Goal: Task Accomplishment & Management: Use online tool/utility

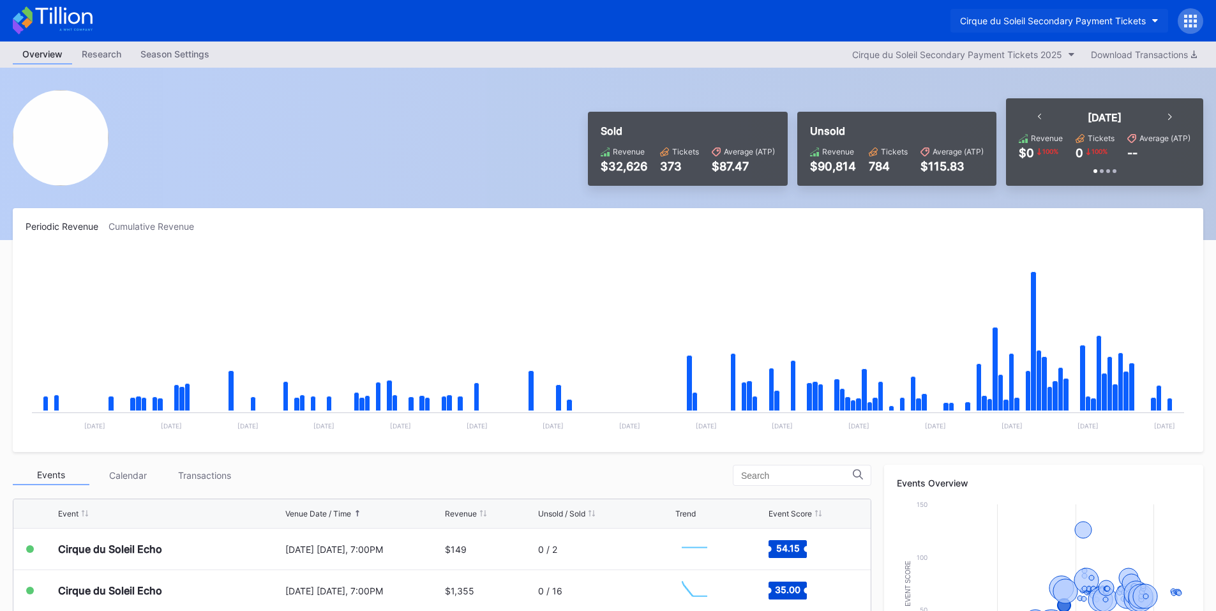
click at [1105, 20] on div "Cirque du Soleil Secondary Payment Tickets" at bounding box center [1053, 20] width 186 height 11
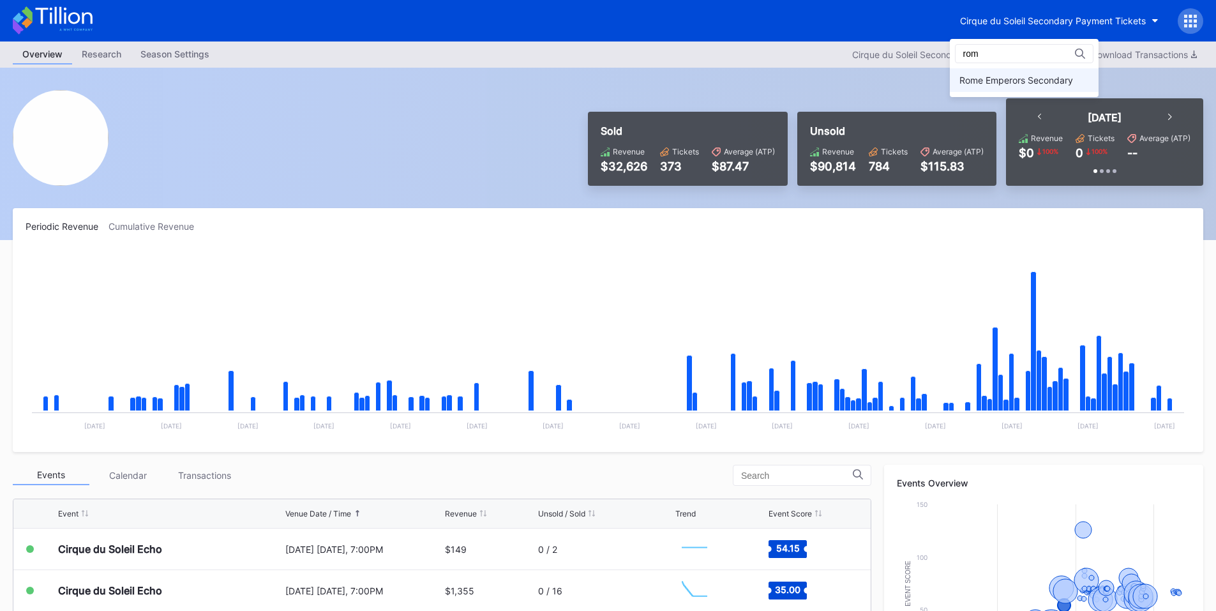
type input "rom"
click at [1027, 72] on div "Rome Emperors Secondary" at bounding box center [1024, 80] width 149 height 24
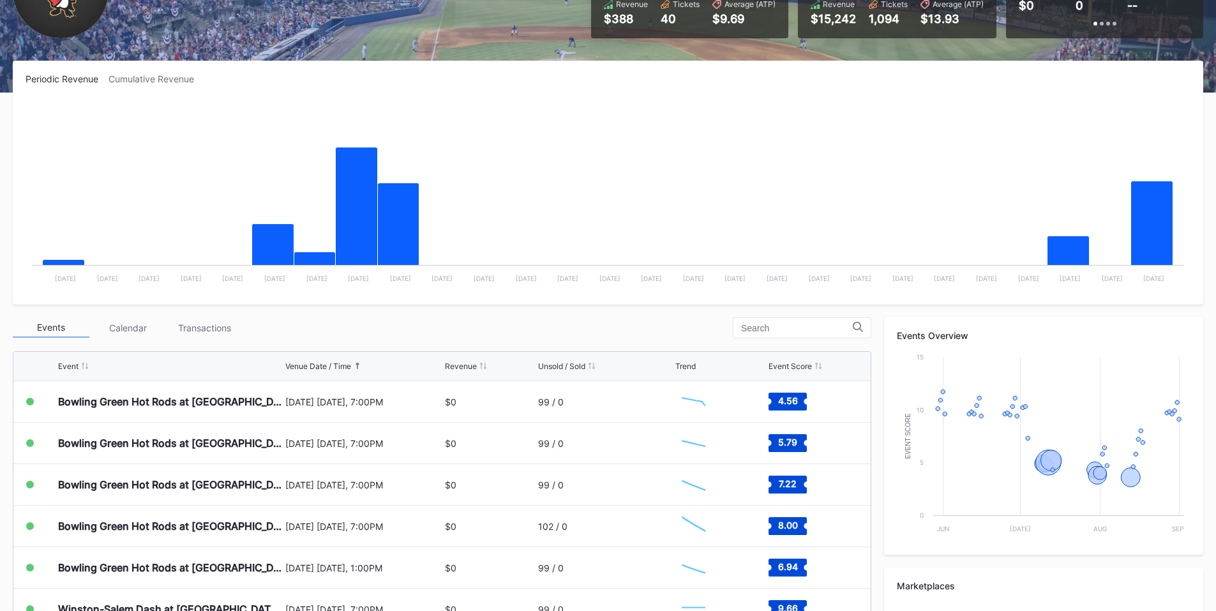
scroll to position [298, 0]
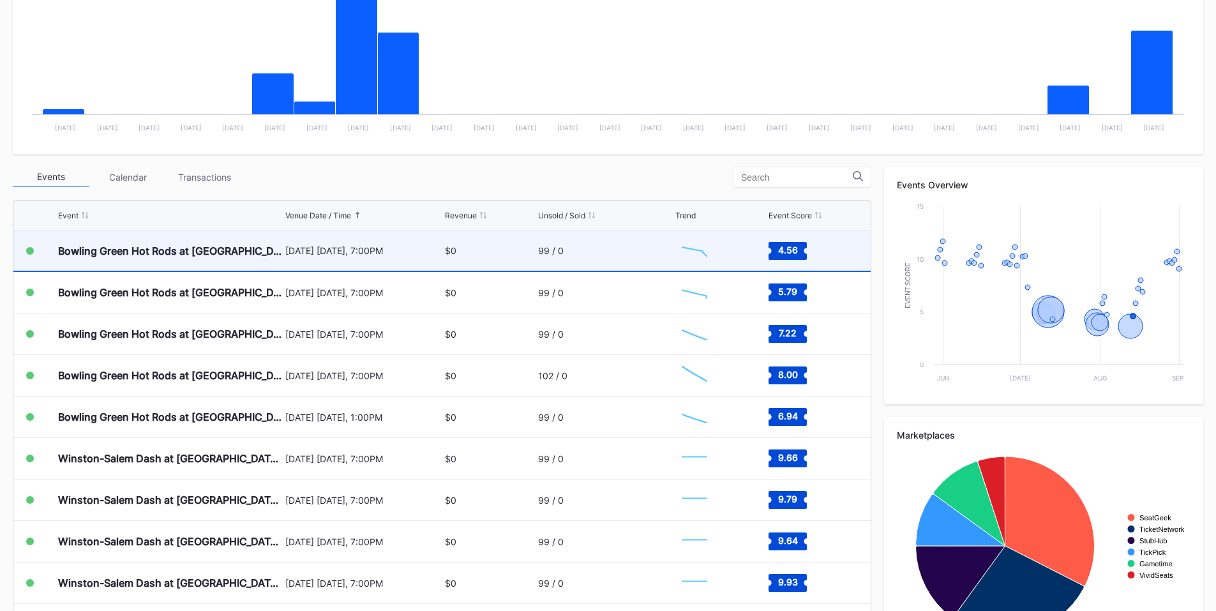
click at [490, 250] on div "$0" at bounding box center [489, 250] width 89 height 40
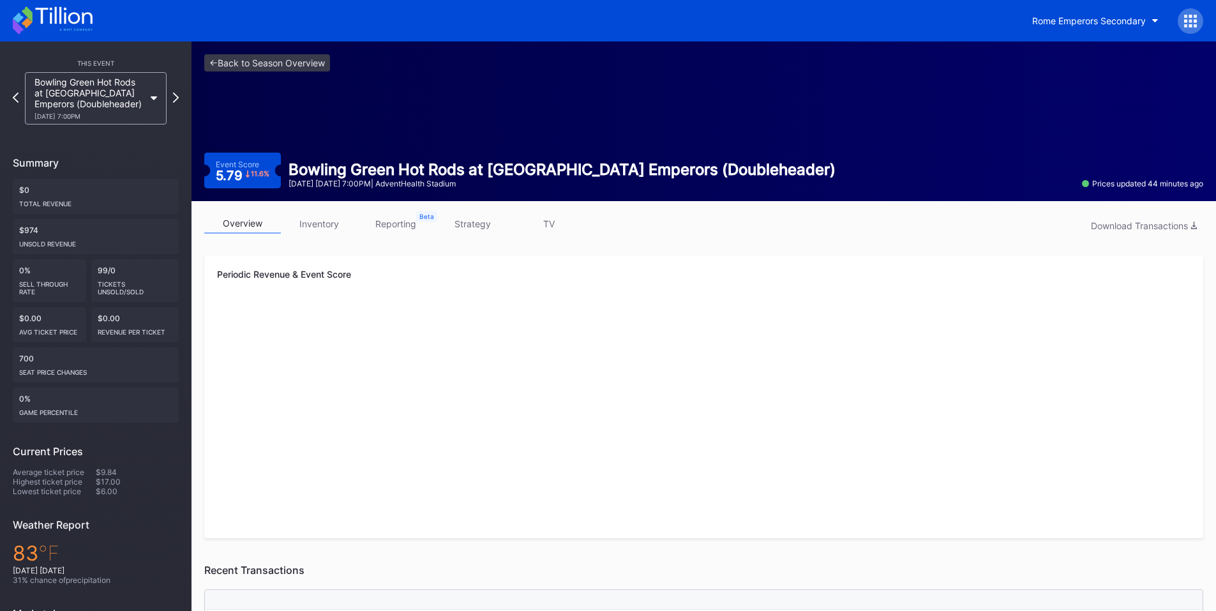
click at [1193, 21] on icon at bounding box center [1190, 21] width 13 height 13
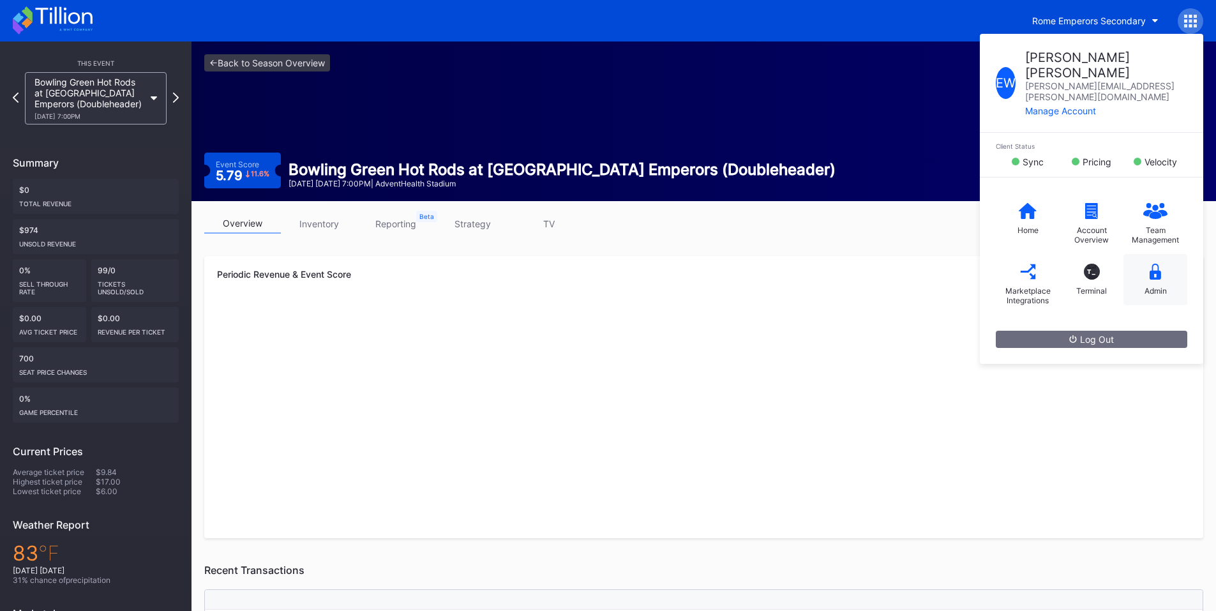
click at [1159, 286] on div "Admin" at bounding box center [1156, 291] width 22 height 10
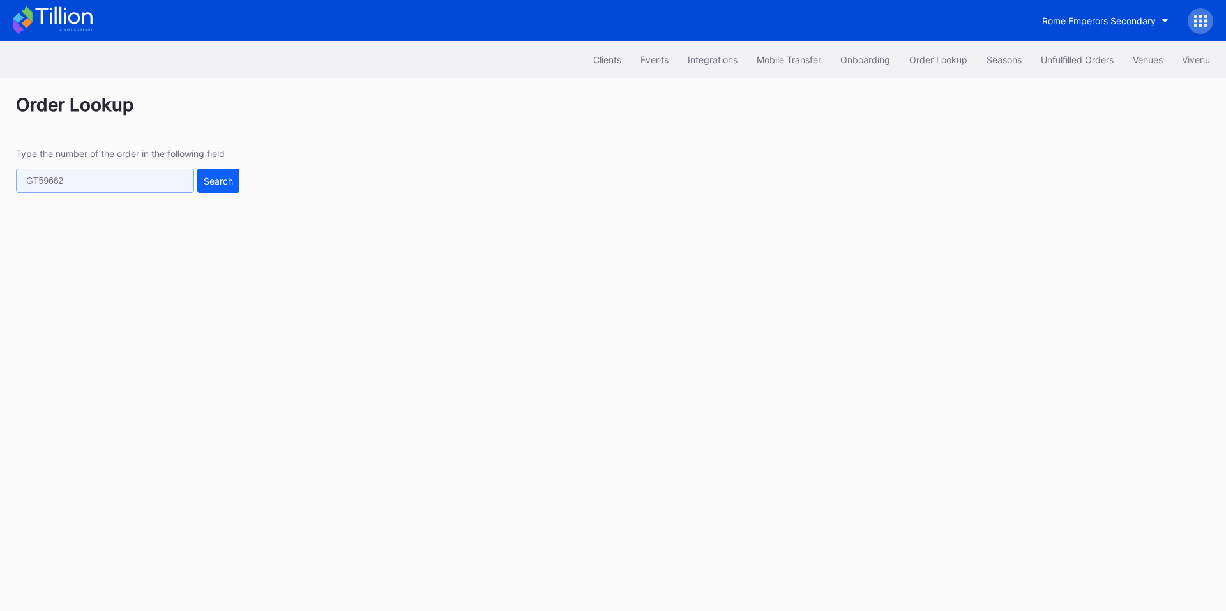
click at [146, 185] on input "text" at bounding box center [105, 181] width 178 height 24
paste input "564141059"
type input "564141059"
click at [217, 182] on div "Search" at bounding box center [218, 181] width 29 height 11
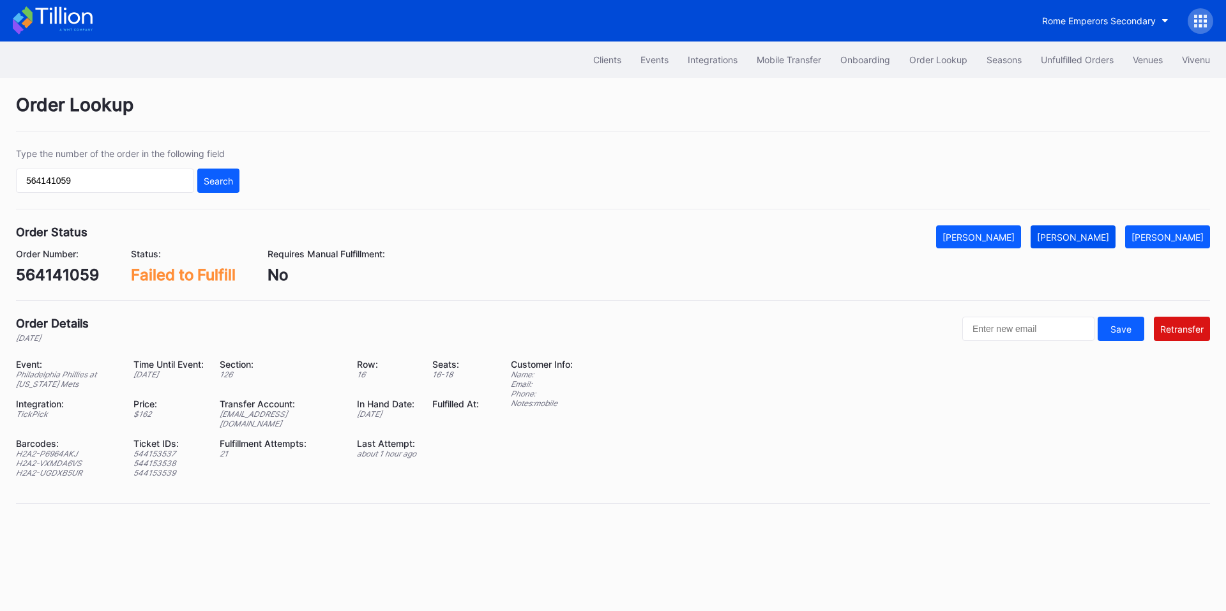
click at [1084, 232] on div "Mark Fulfilled" at bounding box center [1073, 237] width 72 height 11
click at [1056, 51] on button "Unfulfilled Orders" at bounding box center [1077, 60] width 92 height 24
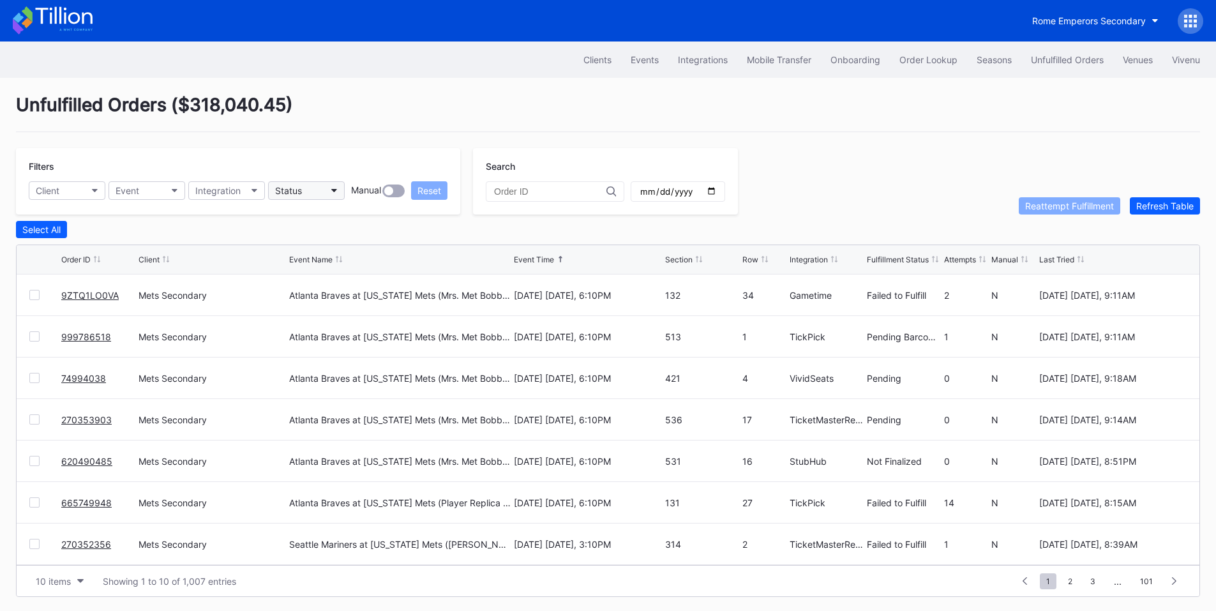
click at [319, 188] on button "Status" at bounding box center [306, 190] width 77 height 19
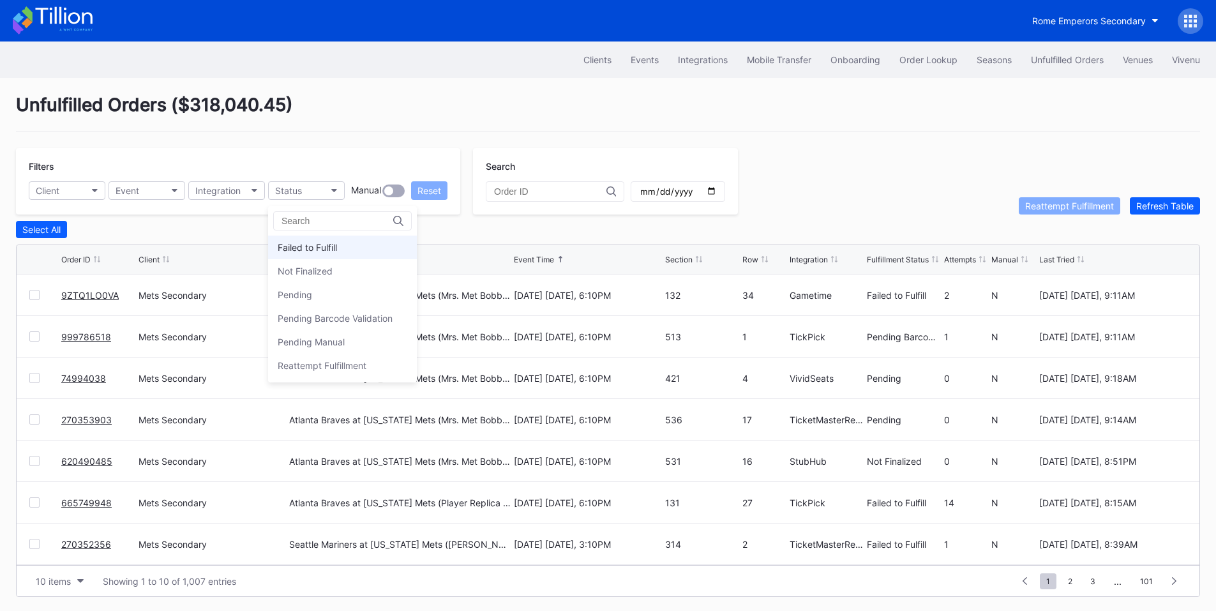
click at [317, 253] on div "Failed to Fulfill" at bounding box center [342, 248] width 149 height 24
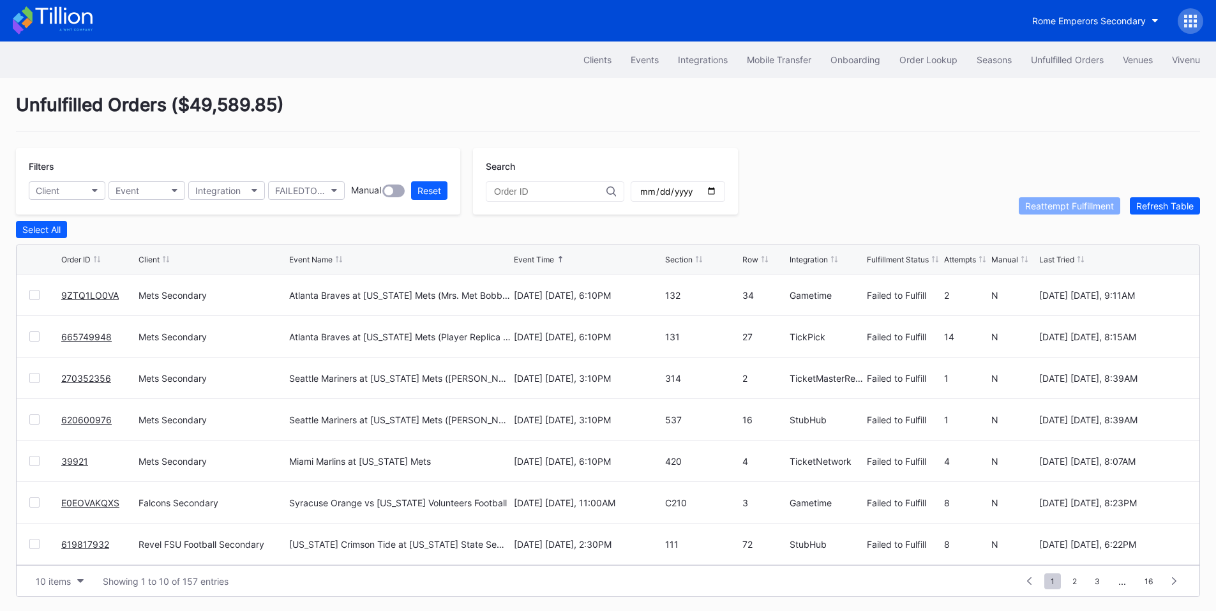
click at [89, 296] on link "9ZTQ1LO0VA" at bounding box center [89, 295] width 57 height 11
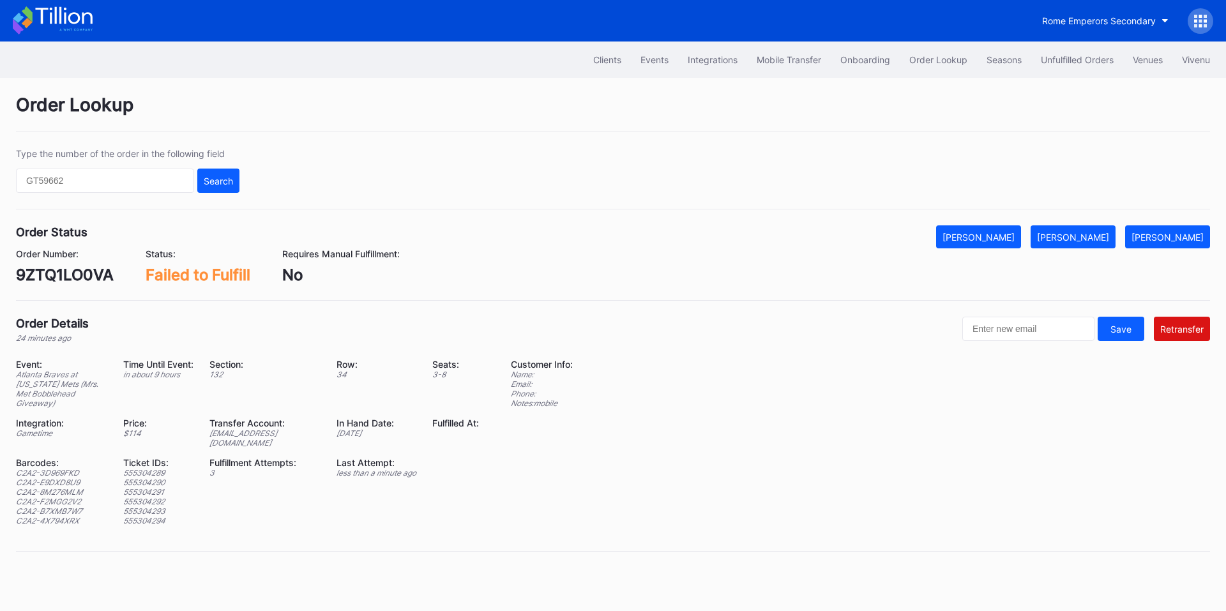
click at [114, 276] on div "Order Number: 9ZTQ1LO0VA Status: Failed to Fulfill Requires Manual Fulfillment:…" at bounding box center [613, 266] width 1194 height 36
click at [271, 428] on div "ed-8158518@eventdynamic.com" at bounding box center [264, 437] width 111 height 19
copy div "ed-8158518@eventdynamic.com"
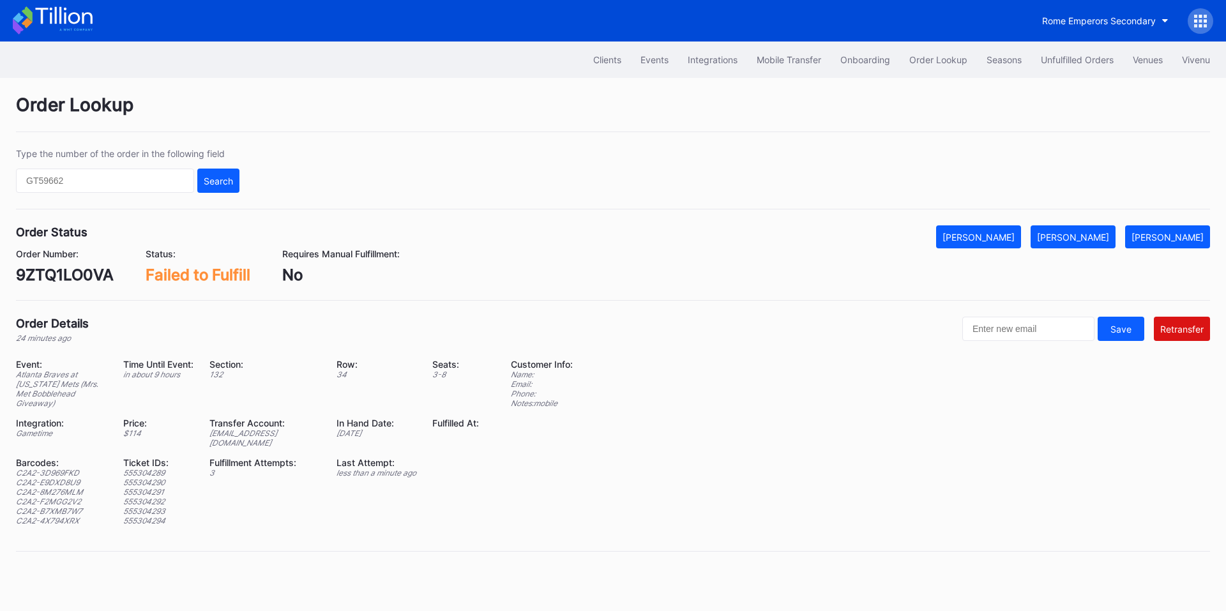
click at [56, 276] on div "9ZTQ1LO0VA" at bounding box center [65, 275] width 98 height 19
copy div "9ZTQ1LO0VA"
click at [72, 468] on div "C2A2-3D969FKD" at bounding box center [61, 473] width 91 height 10
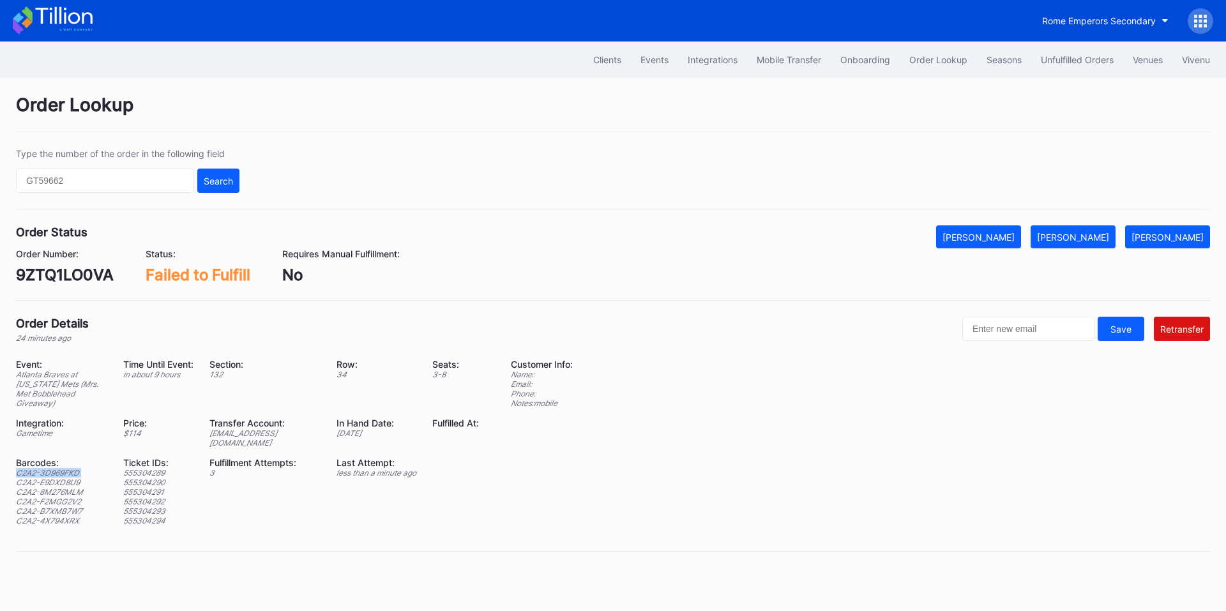
click at [72, 468] on div "C2A2-3D969FKD" at bounding box center [61, 473] width 91 height 10
copy div "C2A2-3D969FKD"
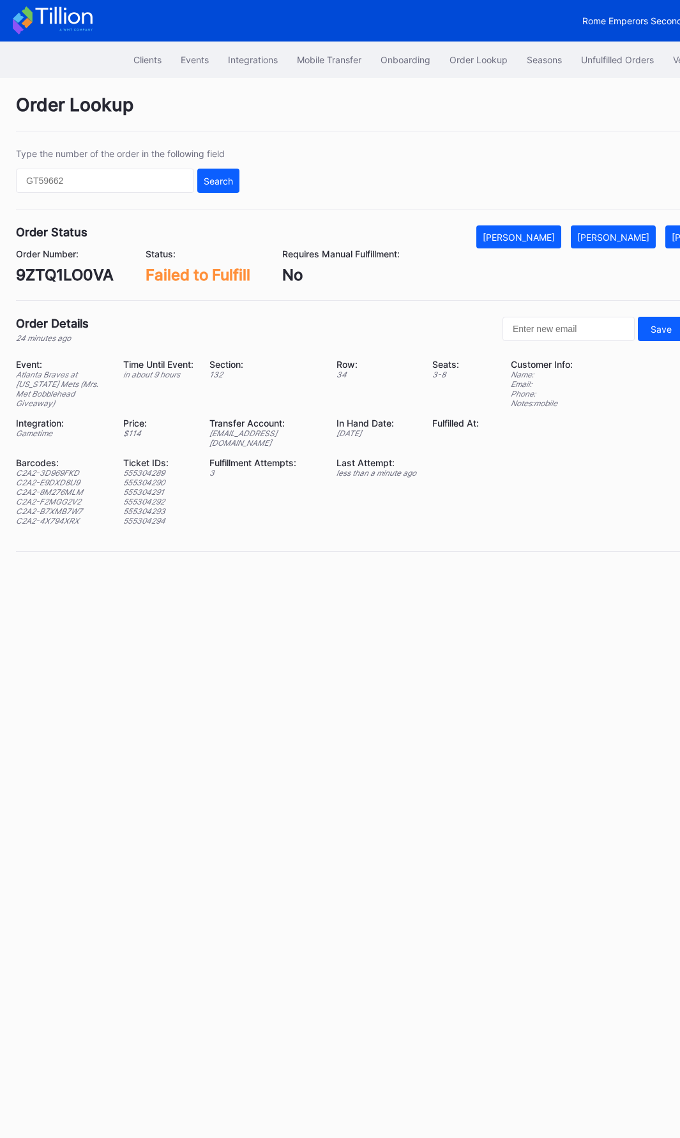
click at [61, 478] on div "C2A2-E9DXD8U9" at bounding box center [61, 483] width 91 height 10
copy div "C2A2-E9DXD8U9"
click at [83, 487] on div "C2A2-8M276MLM" at bounding box center [61, 492] width 91 height 10
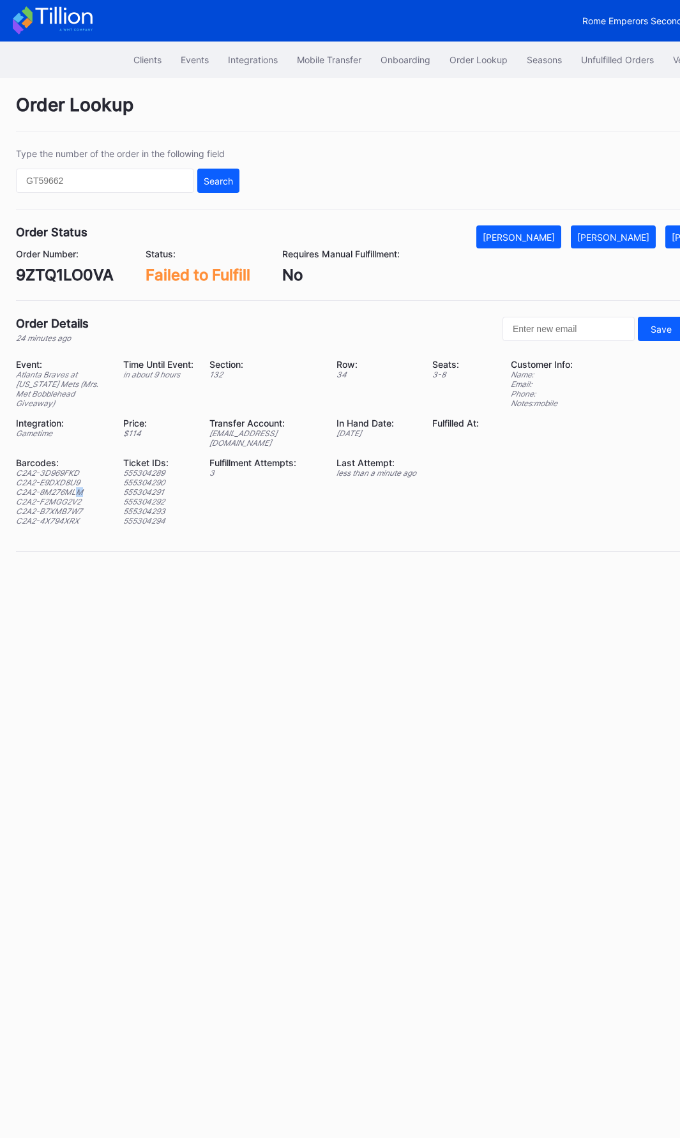
click at [79, 487] on div "C2A2-8M276MLM" at bounding box center [61, 492] width 91 height 10
copy div "C2A2-8M276MLM"
click at [66, 497] on div "C2A2-F2MGG2V2" at bounding box center [61, 502] width 91 height 10
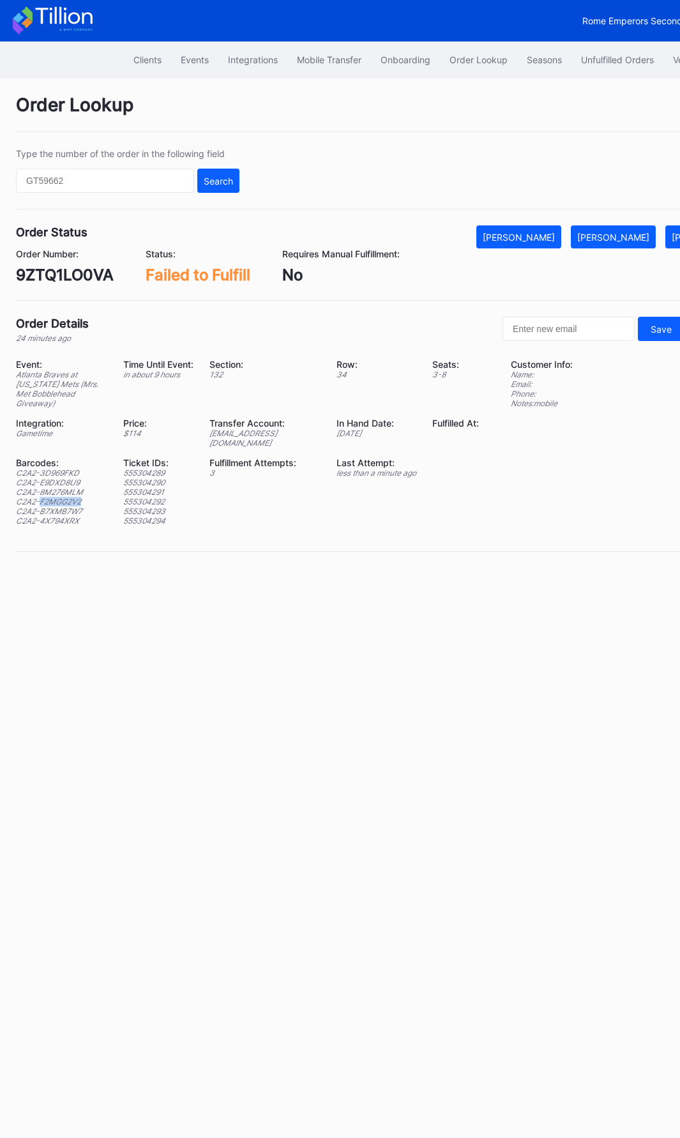
click at [66, 497] on div "C2A2-F2MGG2V2" at bounding box center [61, 502] width 91 height 10
copy div "C2A2-F2MGG2V2"
click at [61, 506] on div "C2A2-B7XMB7W7" at bounding box center [61, 511] width 91 height 10
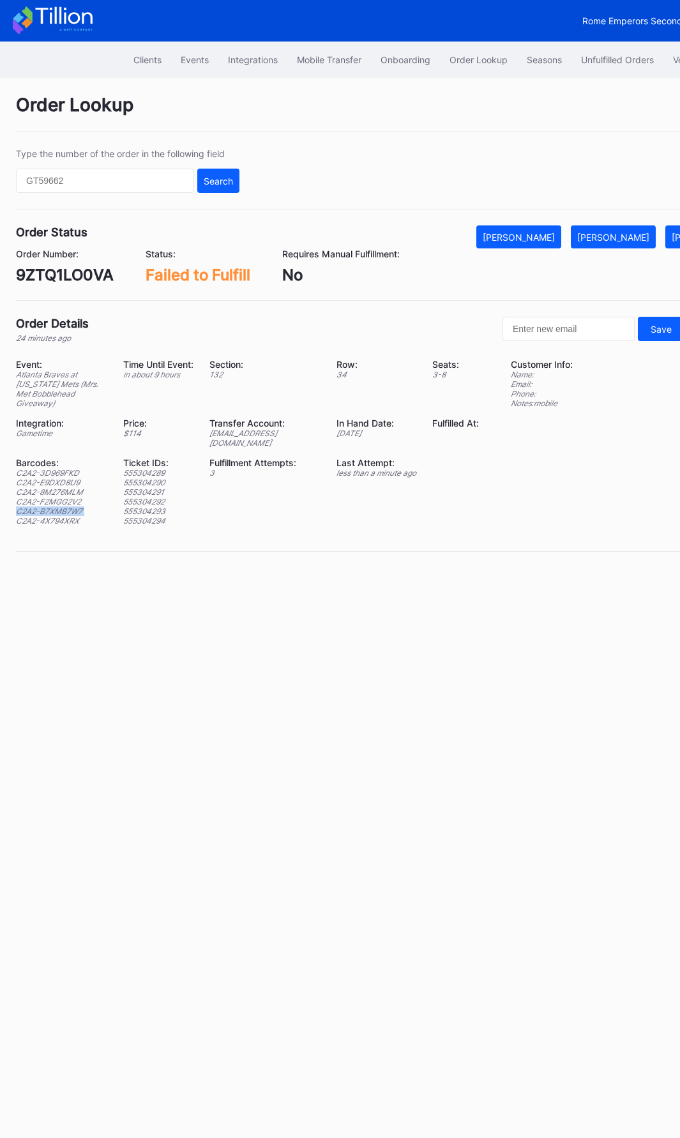
click at [61, 506] on div "C2A2-B7XMB7W7" at bounding box center [61, 511] width 91 height 10
copy div "C2A2-B7XMB7W7"
click at [68, 516] on div "C2A2-4X794XRX" at bounding box center [61, 521] width 91 height 10
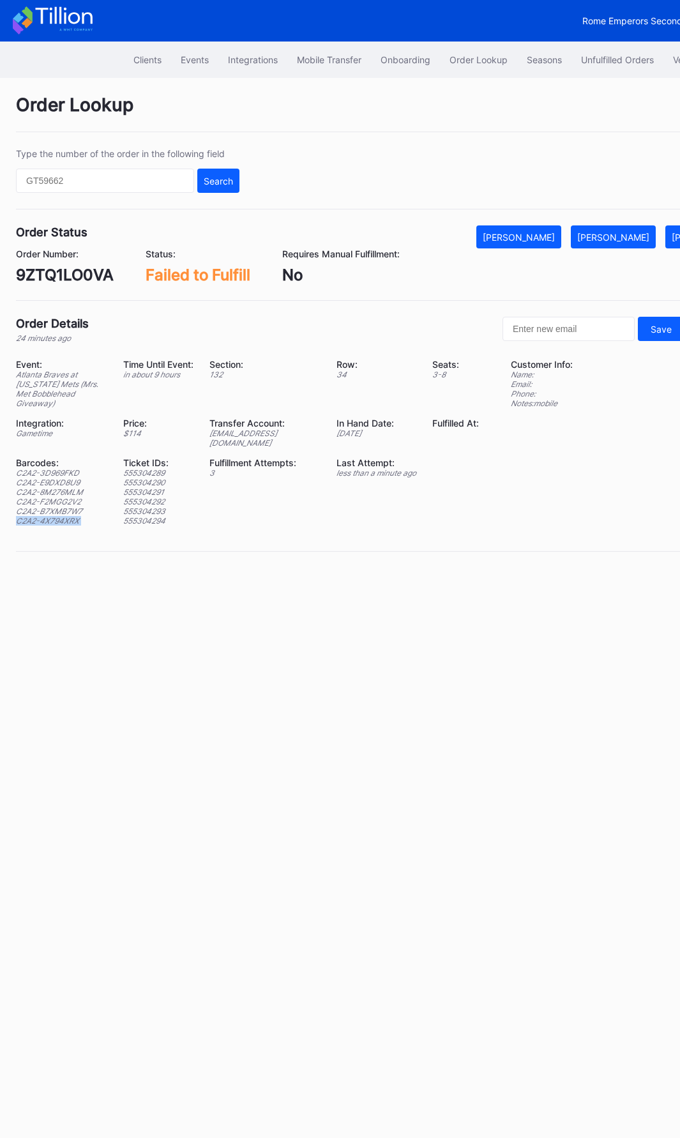
copy div "C2A2-4X794XRX"
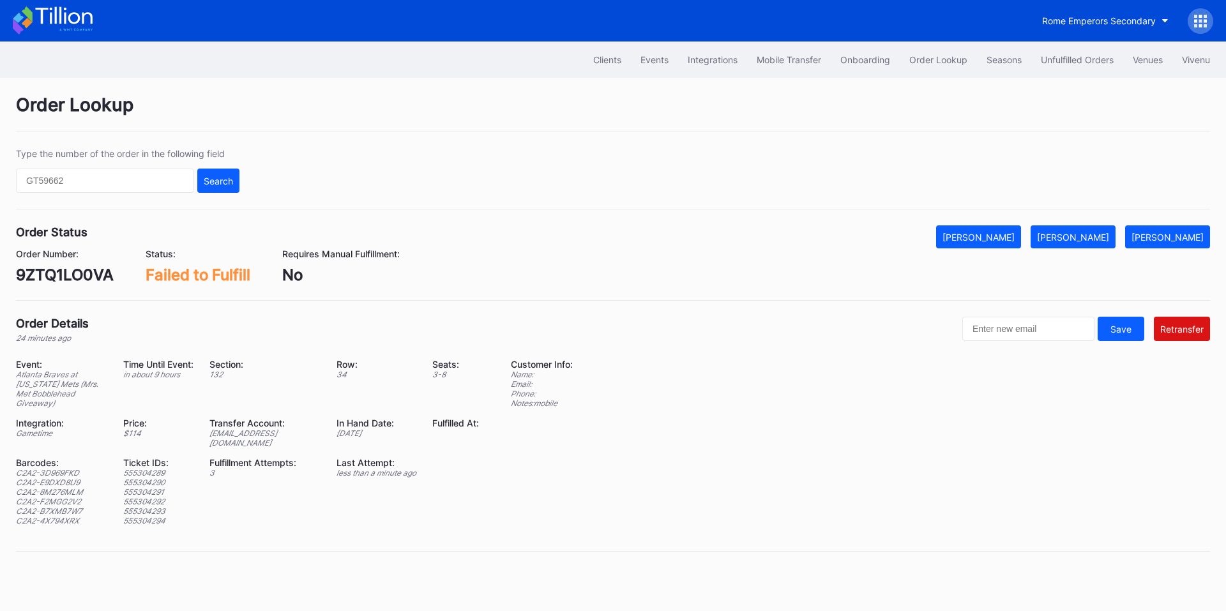
click at [73, 277] on div "9ZTQ1LO0VA" at bounding box center [65, 275] width 98 height 19
copy div "9ZTQ1LO0VA"
click at [1039, 66] on button "Unfulfilled Orders" at bounding box center [1077, 60] width 92 height 24
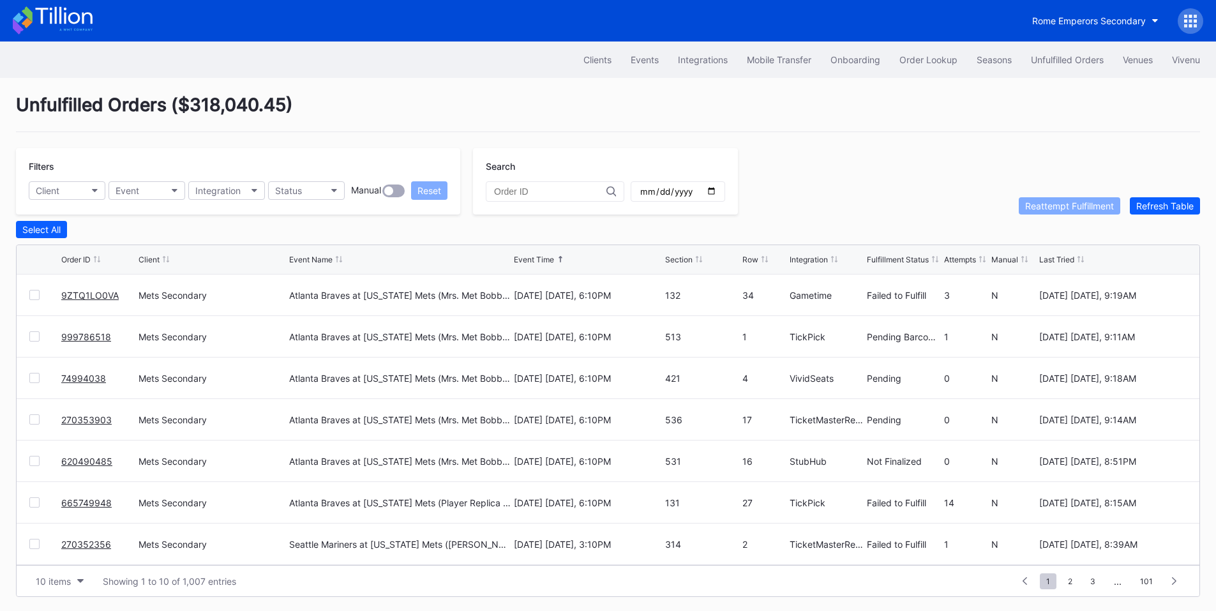
click at [518, 202] on div at bounding box center [555, 191] width 139 height 20
click at [519, 202] on div at bounding box center [555, 191] width 139 height 20
click at [532, 193] on input "text" at bounding box center [550, 191] width 112 height 10
paste input "9ZTQ1LO0VA"
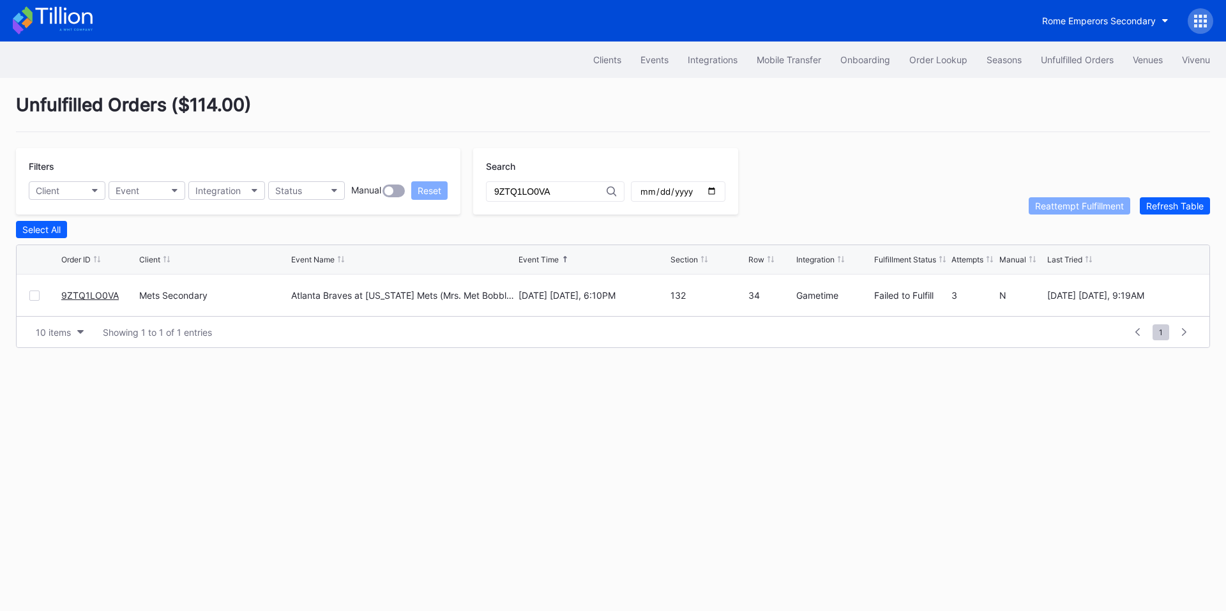
type input "9ZTQ1LO0VA"
click at [35, 299] on div at bounding box center [34, 296] width 10 height 10
click at [1069, 211] on div "Reattempt Fulfillment" at bounding box center [1079, 205] width 89 height 11
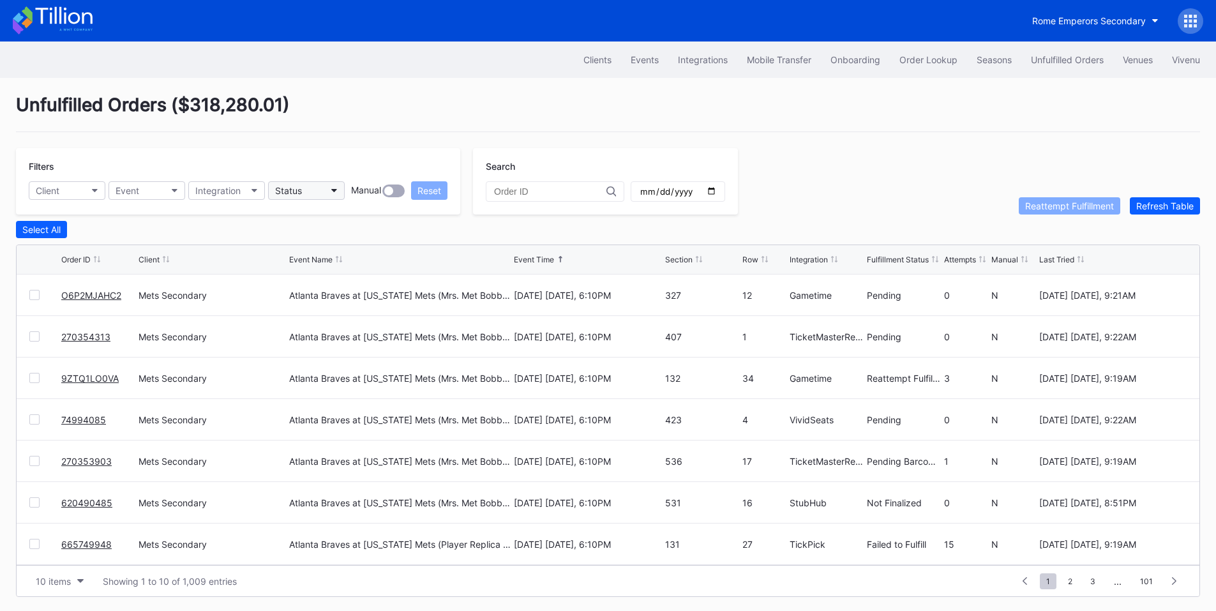
click at [326, 188] on button "Status" at bounding box center [306, 190] width 77 height 19
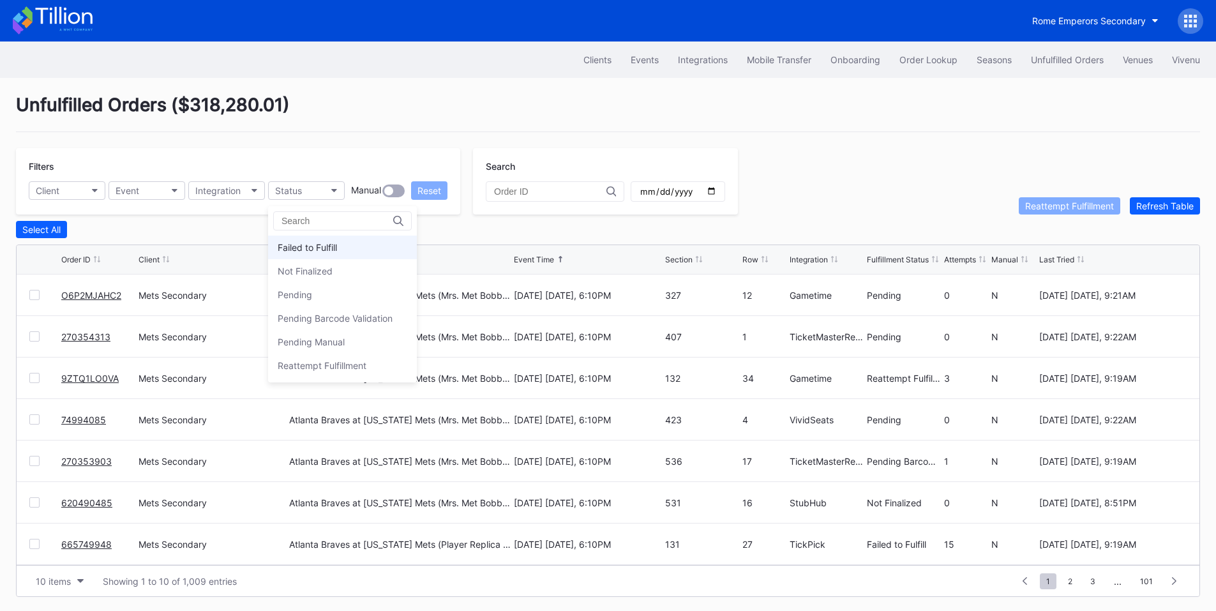
click at [303, 239] on div "Failed to Fulfill" at bounding box center [342, 248] width 149 height 24
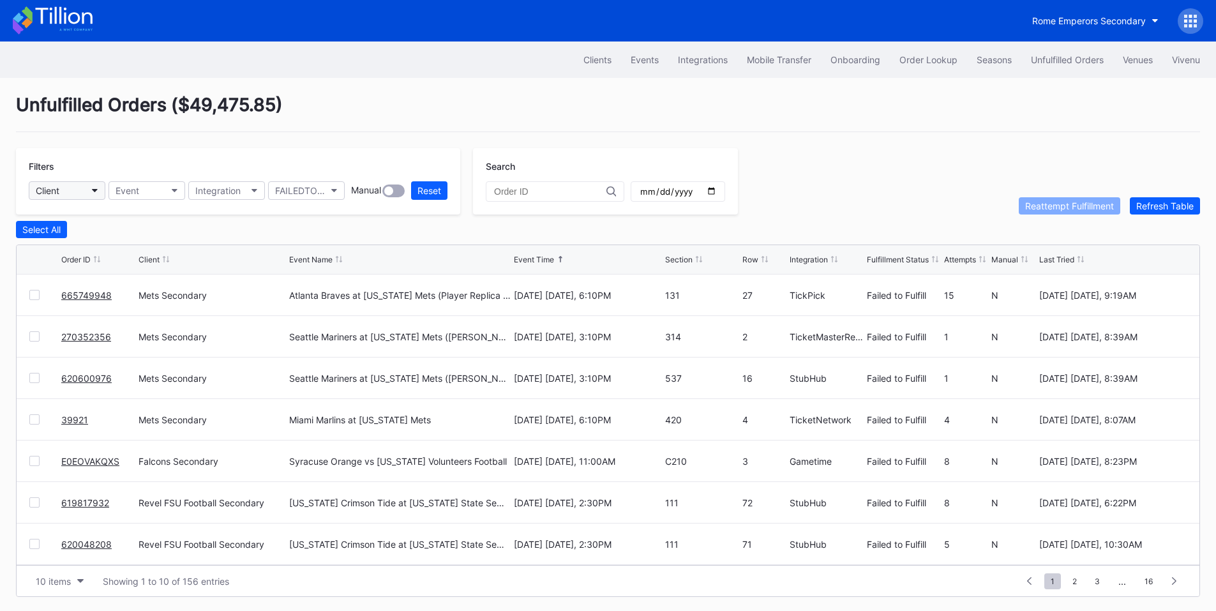
click at [89, 191] on button "Client" at bounding box center [67, 190] width 77 height 19
type input "fal"
click at [59, 247] on div "Falcons Secondary" at bounding box center [78, 247] width 80 height 11
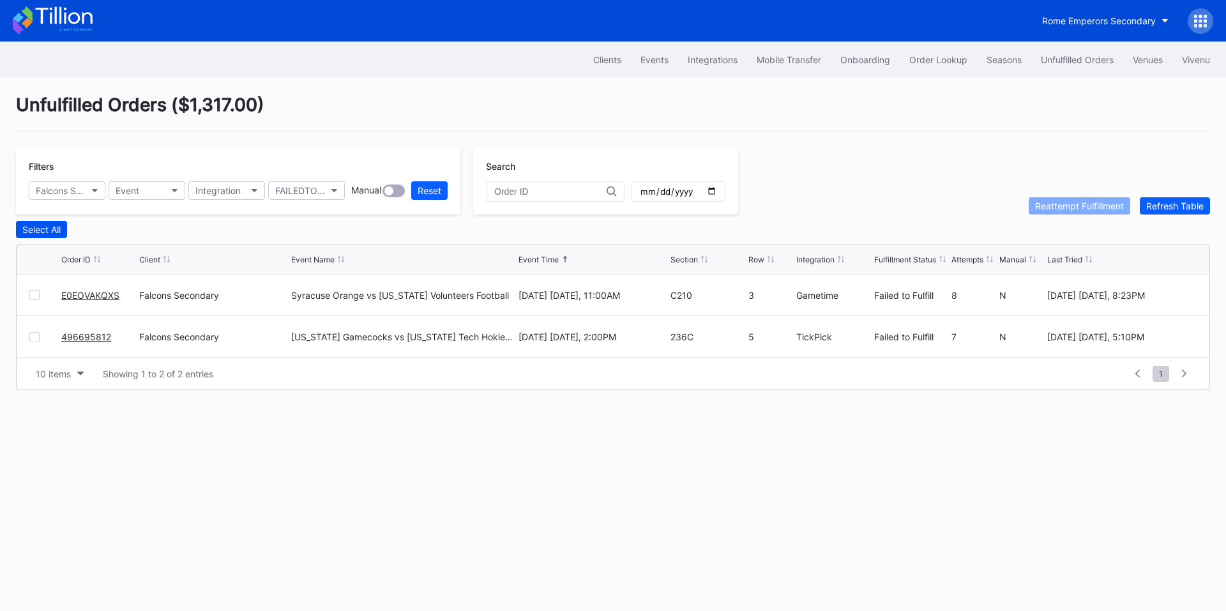
click at [34, 232] on div "Select All" at bounding box center [41, 229] width 38 height 11
click at [1083, 208] on div "Reattempt Fulfillment" at bounding box center [1079, 205] width 89 height 11
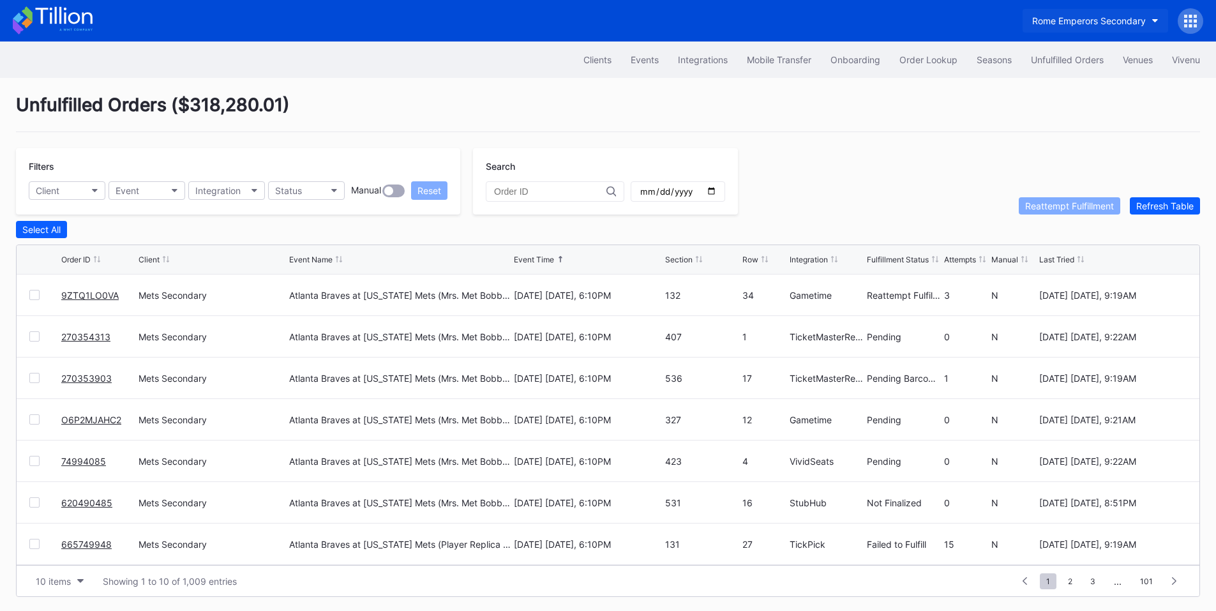
click at [1115, 22] on div "Rome Emperors Secondary" at bounding box center [1089, 20] width 114 height 11
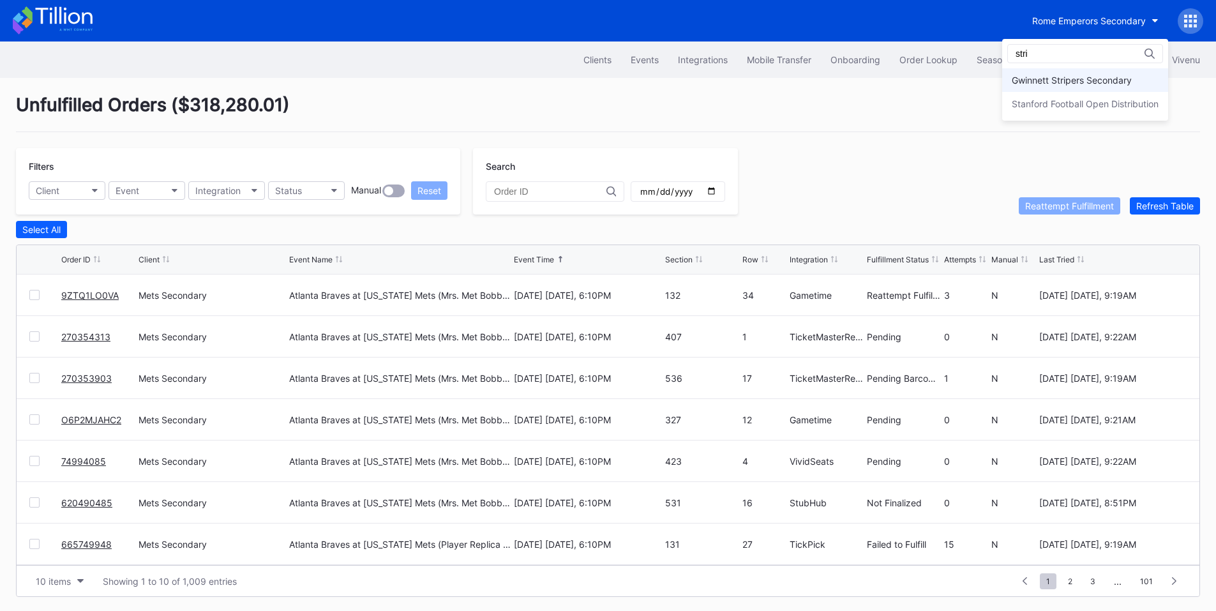
type input "stri"
click at [1078, 79] on div "Gwinnett Stripers Secondary" at bounding box center [1072, 80] width 120 height 11
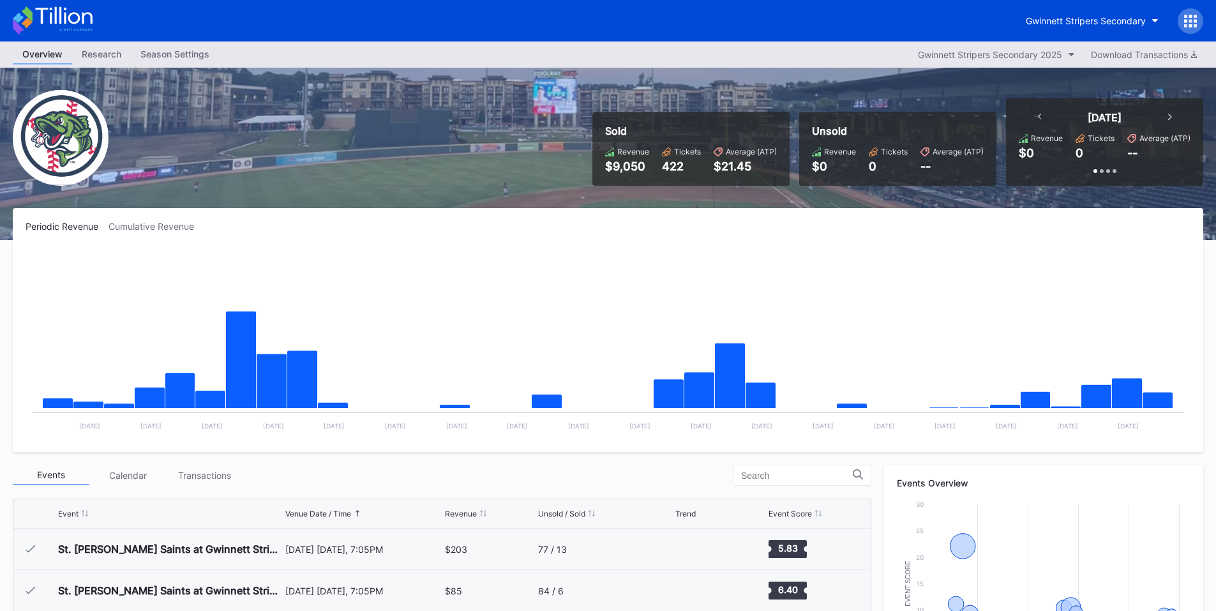
click at [190, 49] on div "Season Settings" at bounding box center [175, 54] width 88 height 19
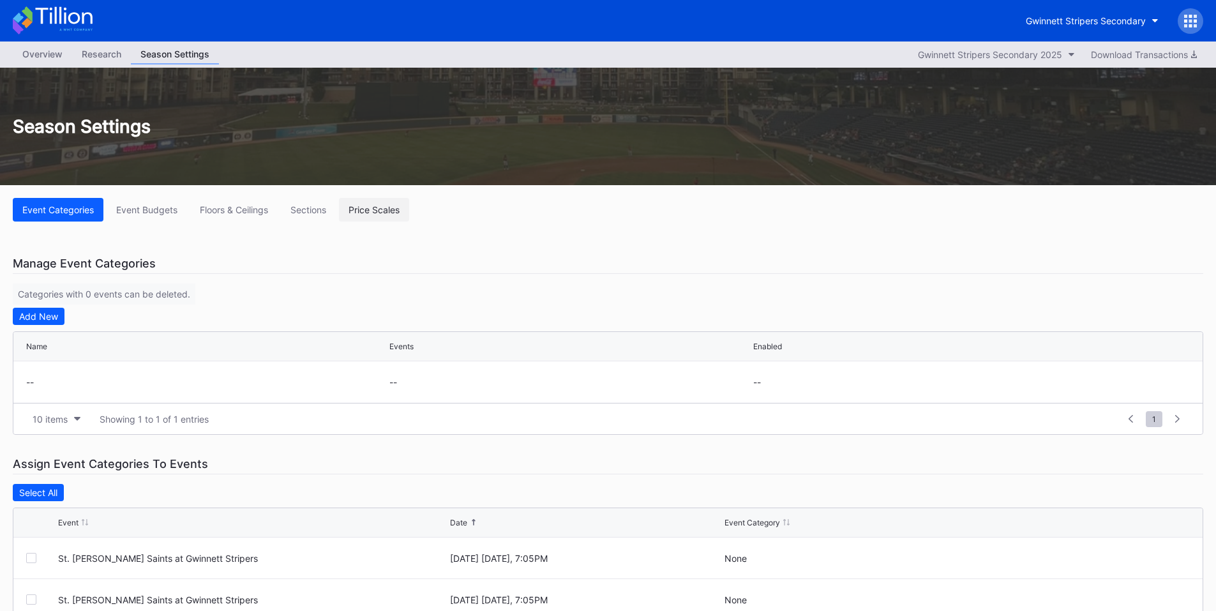
click at [379, 213] on div "Price Scales" at bounding box center [374, 209] width 51 height 11
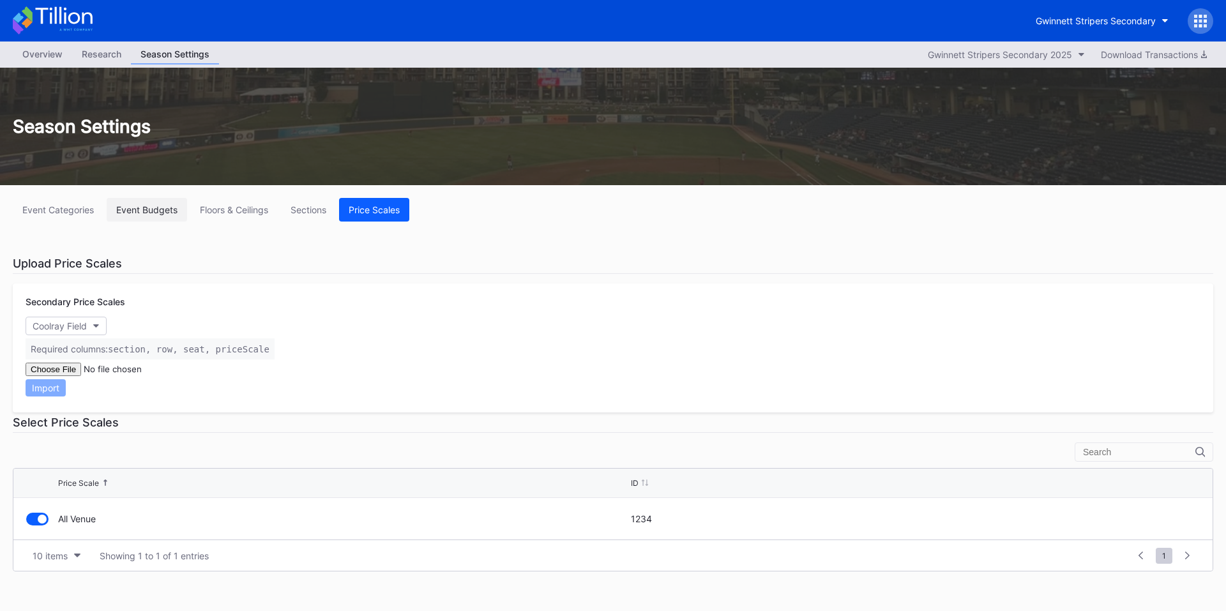
click at [145, 213] on div "Event Budgets" at bounding box center [146, 209] width 61 height 11
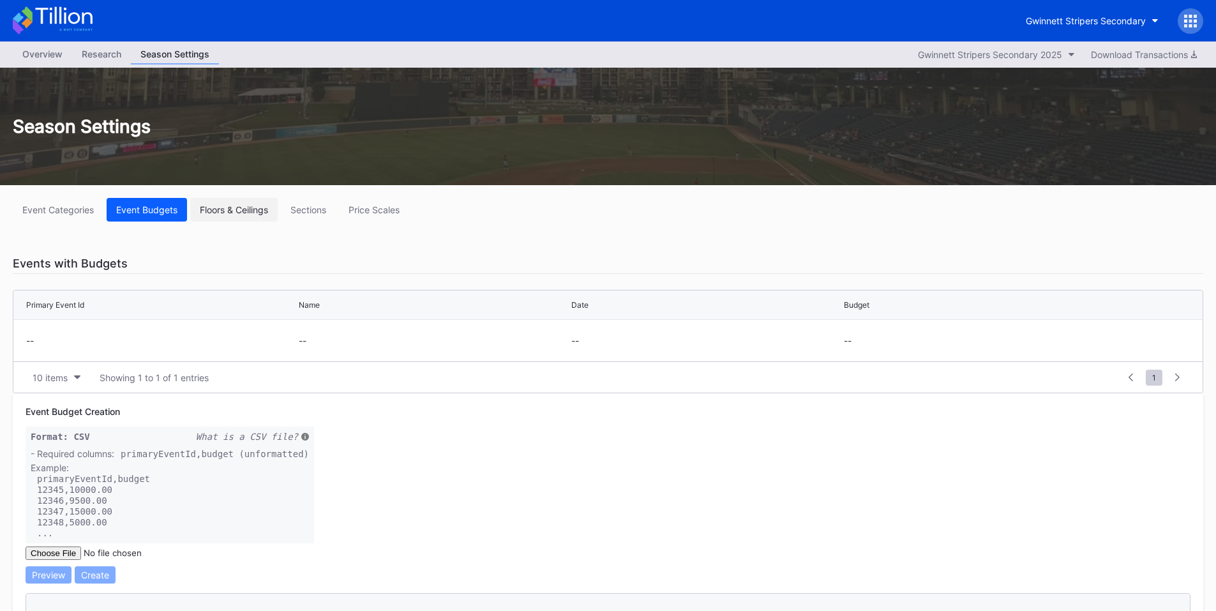
click at [223, 210] on div "Floors & Ceilings" at bounding box center [234, 209] width 68 height 11
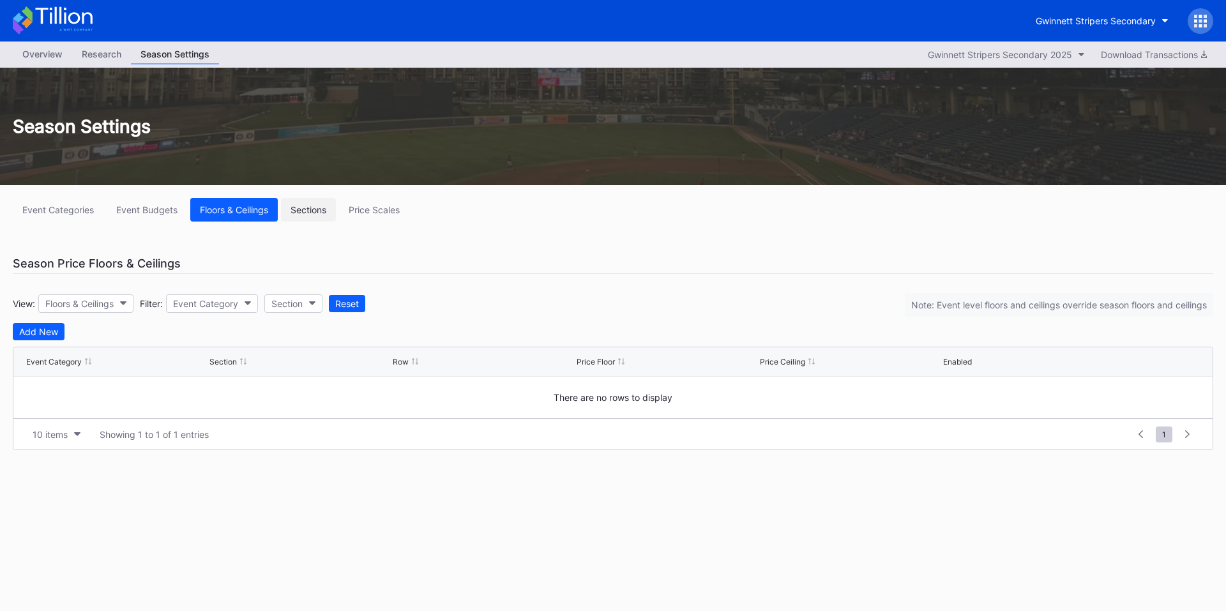
click at [299, 209] on div "Sections" at bounding box center [309, 209] width 36 height 11
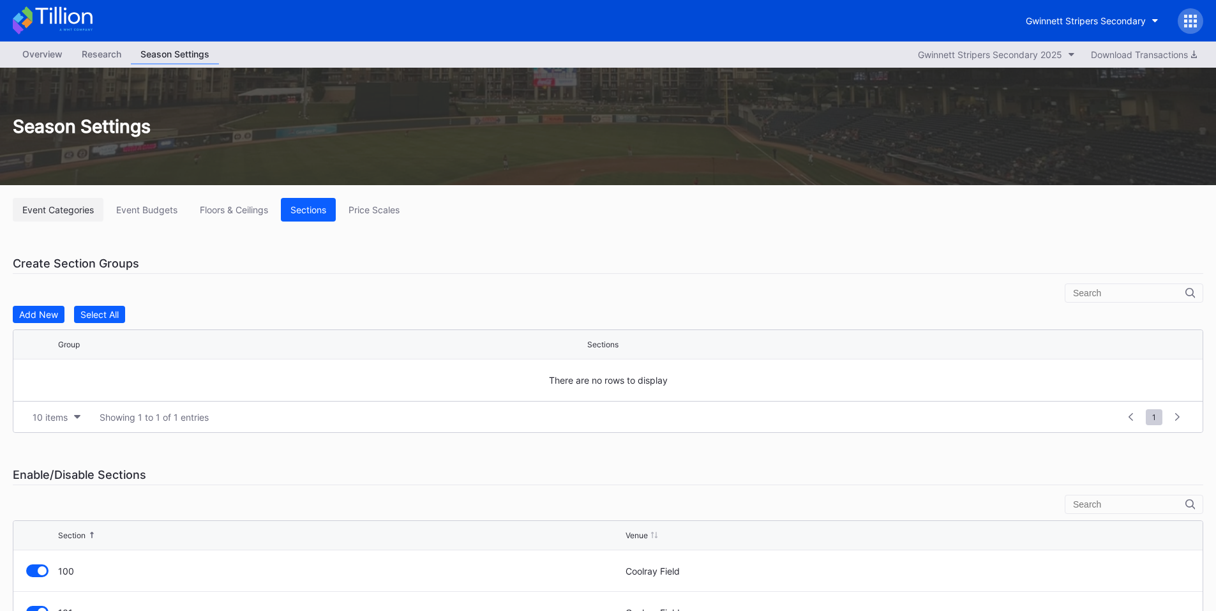
click at [58, 206] on div "Event Categories" at bounding box center [58, 209] width 72 height 11
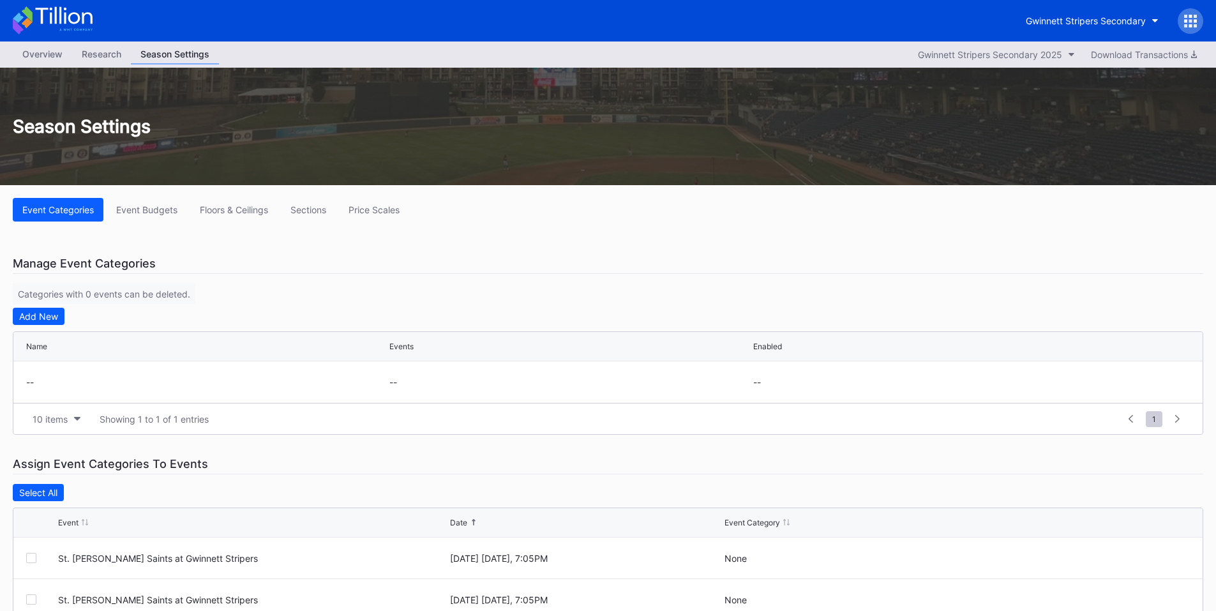
click at [1195, 19] on icon at bounding box center [1195, 20] width 3 height 3
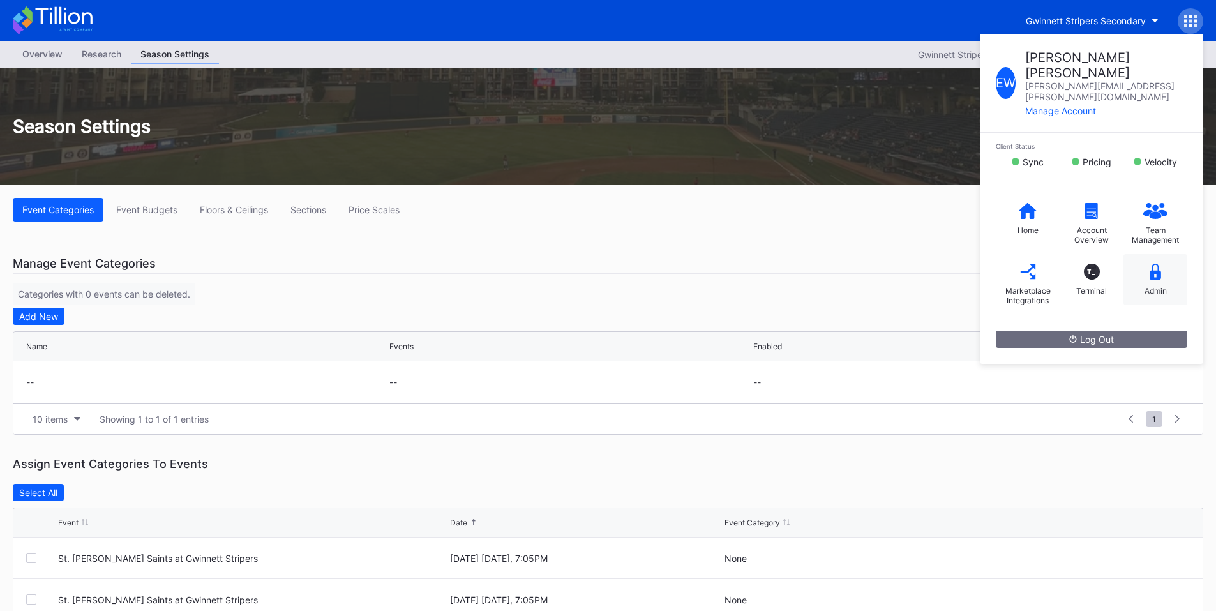
click at [1164, 254] on div "Admin" at bounding box center [1156, 279] width 64 height 51
